Goal: Transaction & Acquisition: Book appointment/travel/reservation

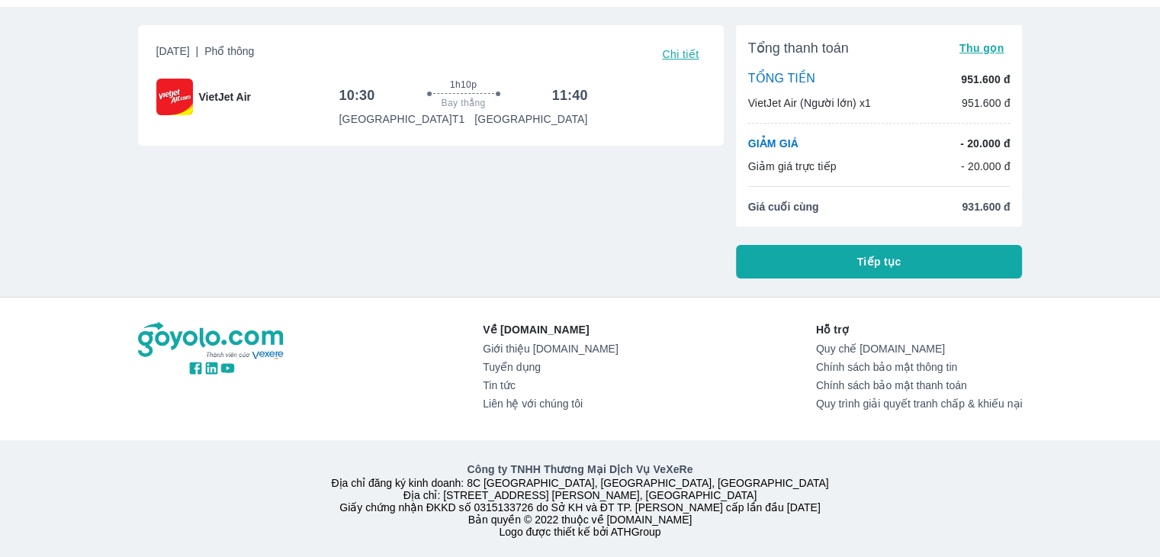
scroll to position [76, 0]
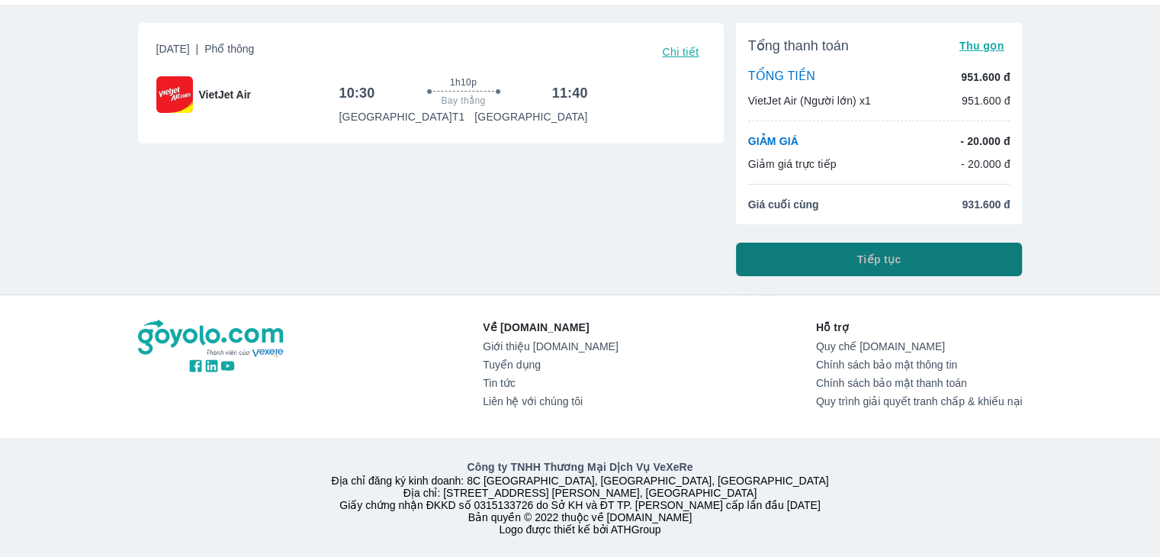
click at [890, 257] on span "Tiếp tục" at bounding box center [879, 259] width 44 height 15
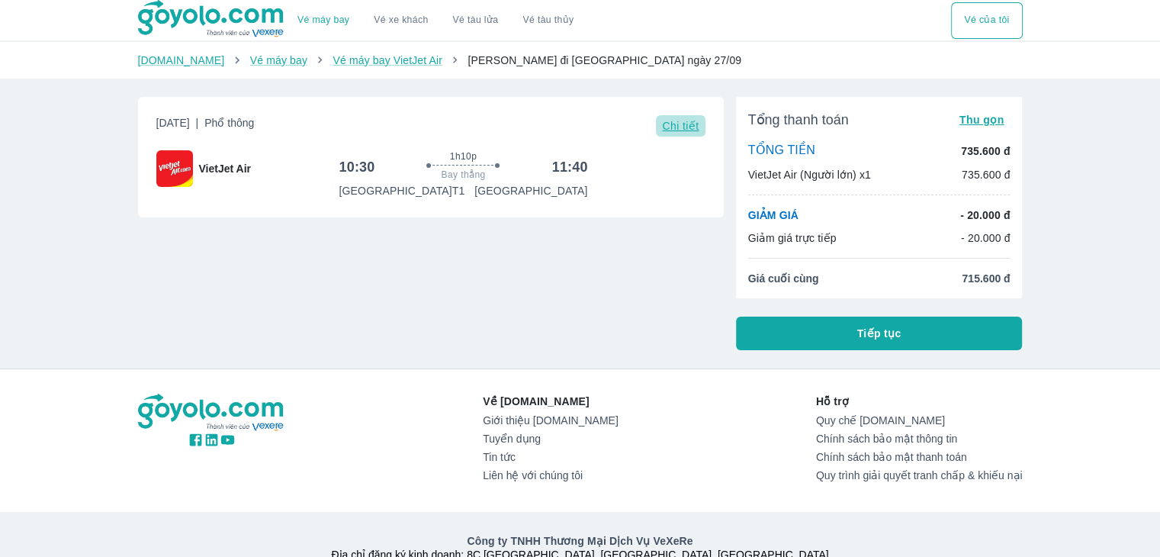
click at [689, 123] on span "Chi tiết" at bounding box center [680, 126] width 37 height 12
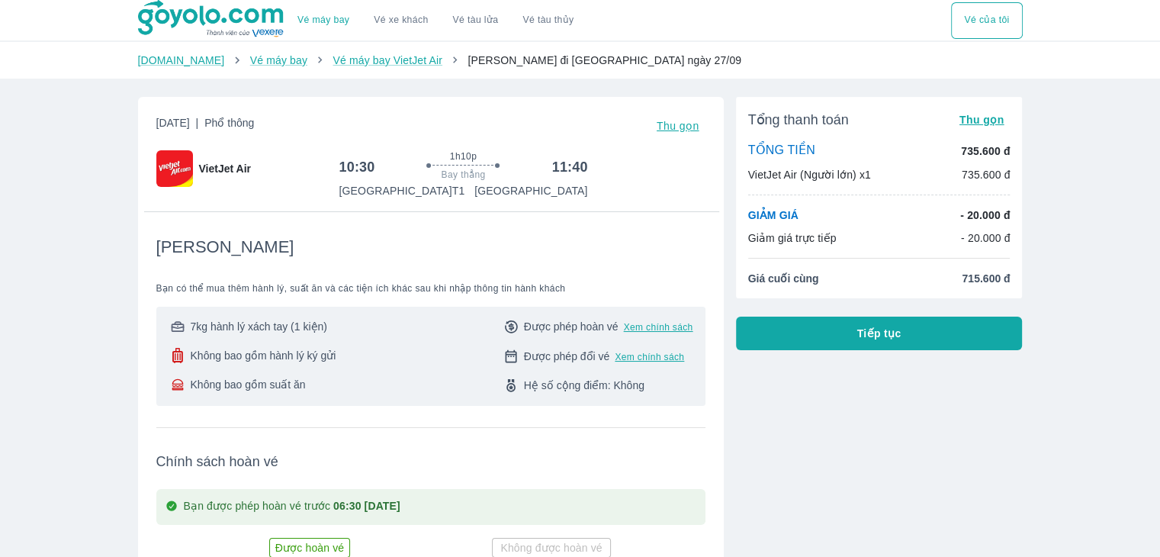
click at [772, 329] on button "Tiếp tục" at bounding box center [879, 333] width 287 height 34
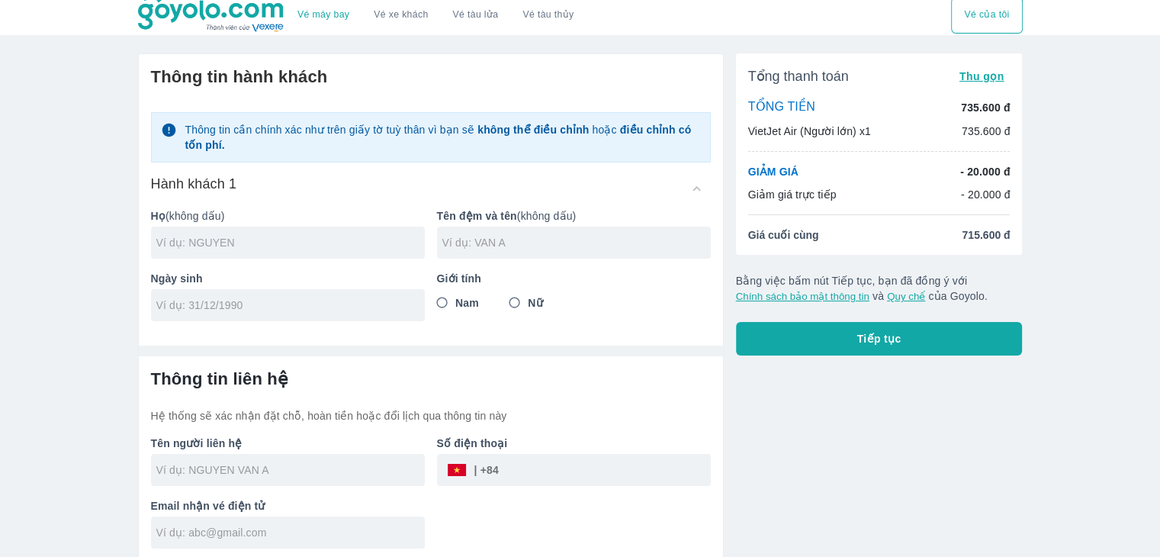
scroll to position [9, 0]
